Goal: Communication & Community: Answer question/provide support

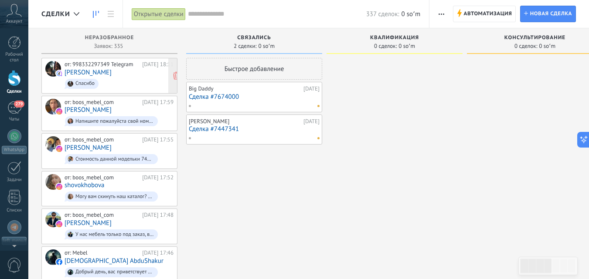
scroll to position [452, 0]
click at [80, 69] on link "[PERSON_NAME]" at bounding box center [88, 72] width 47 height 7
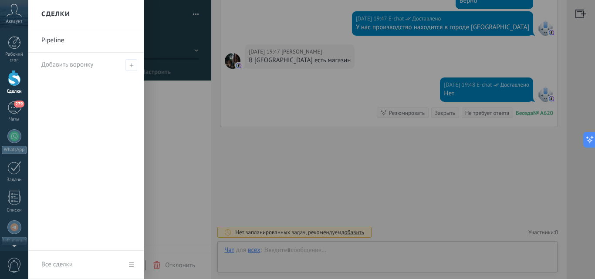
scroll to position [13, 0]
click at [442, 173] on div at bounding box center [325, 139] width 595 height 279
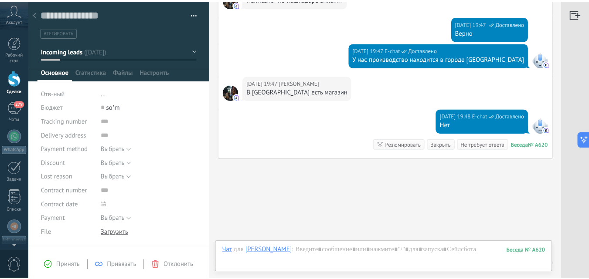
scroll to position [458, 0]
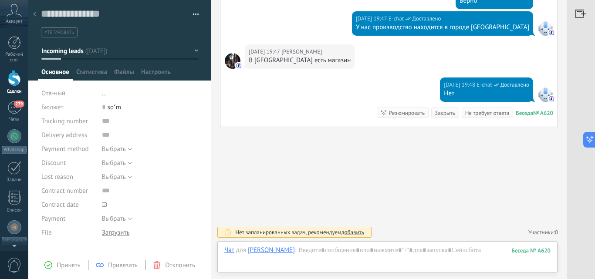
click at [20, 78] on div at bounding box center [14, 78] width 13 height 16
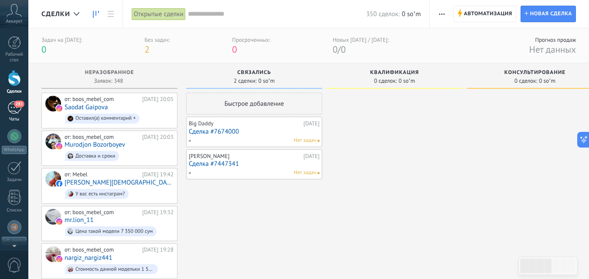
click at [14, 108] on div "281" at bounding box center [14, 108] width 14 height 13
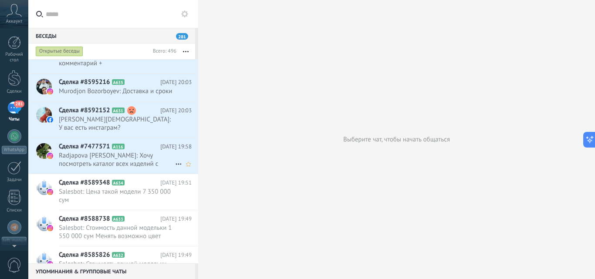
scroll to position [88, 0]
click at [114, 131] on span "[PERSON_NAME][DEMOGRAPHIC_DATA]: У вас есть инстаграм?" at bounding box center [117, 123] width 116 height 17
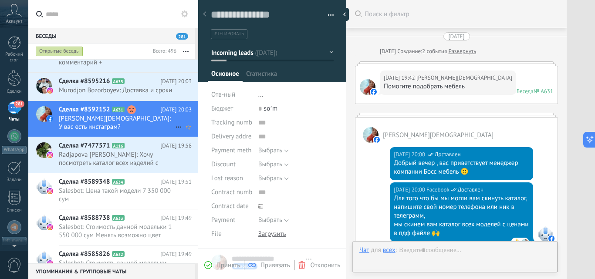
type textarea "**********"
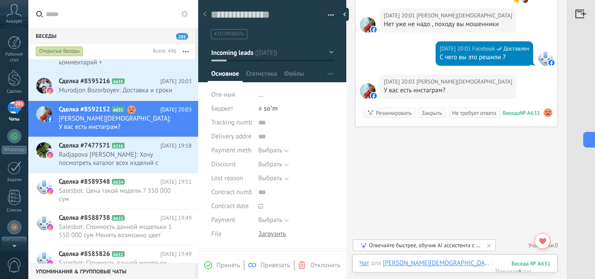
scroll to position [251, 0]
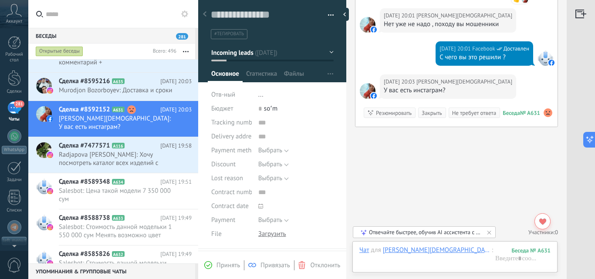
click at [546, 115] on use at bounding box center [548, 113] width 9 height 9
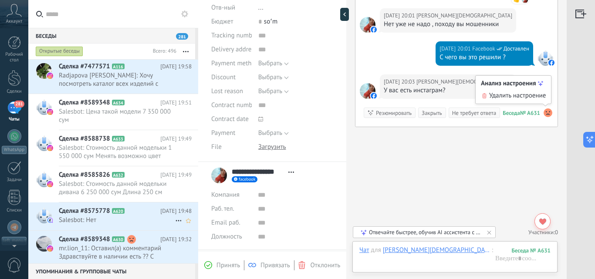
scroll to position [262, 0]
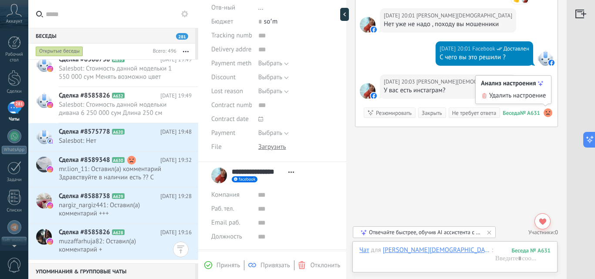
drag, startPoint x: 547, startPoint y: 110, endPoint x: 563, endPoint y: 143, distance: 35.9
click at [563, 143] on div "Искать Поиск и фильтр Загрузить еще [DATE] [DATE] Создание: 2 события Развернут…" at bounding box center [456, 19] width 221 height 522
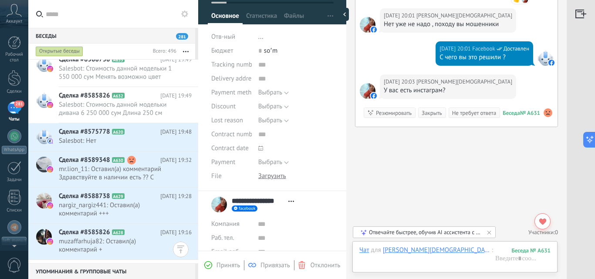
scroll to position [10, 0]
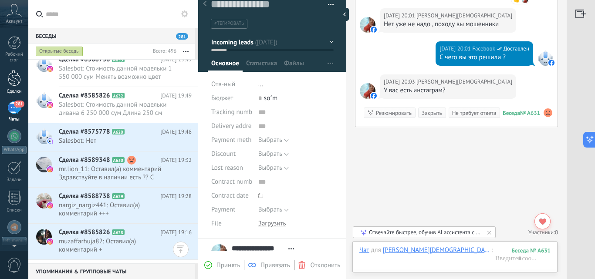
click at [17, 87] on link "Сделки" at bounding box center [14, 82] width 28 height 24
